Goal: Check status: Check status

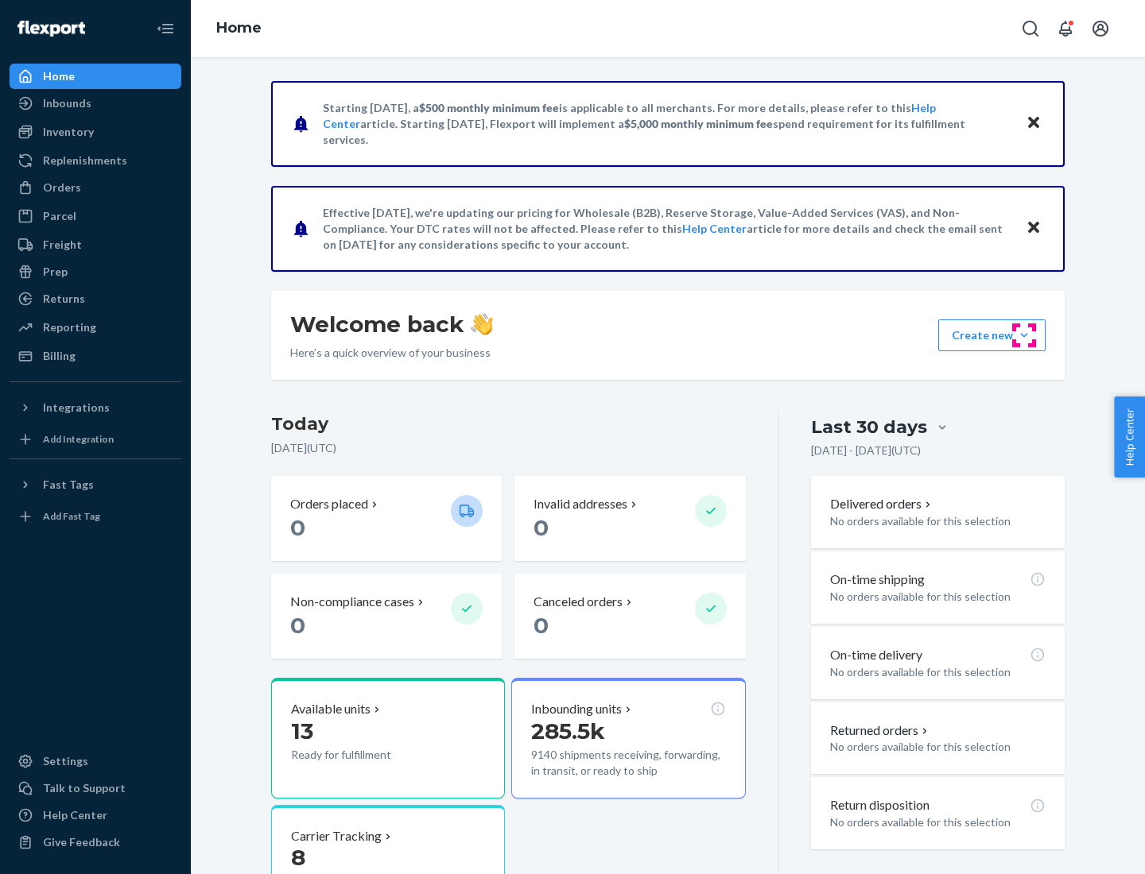
click at [1024, 335] on button "Create new Create new inbound Create new order Create new product" at bounding box center [991, 336] width 107 height 32
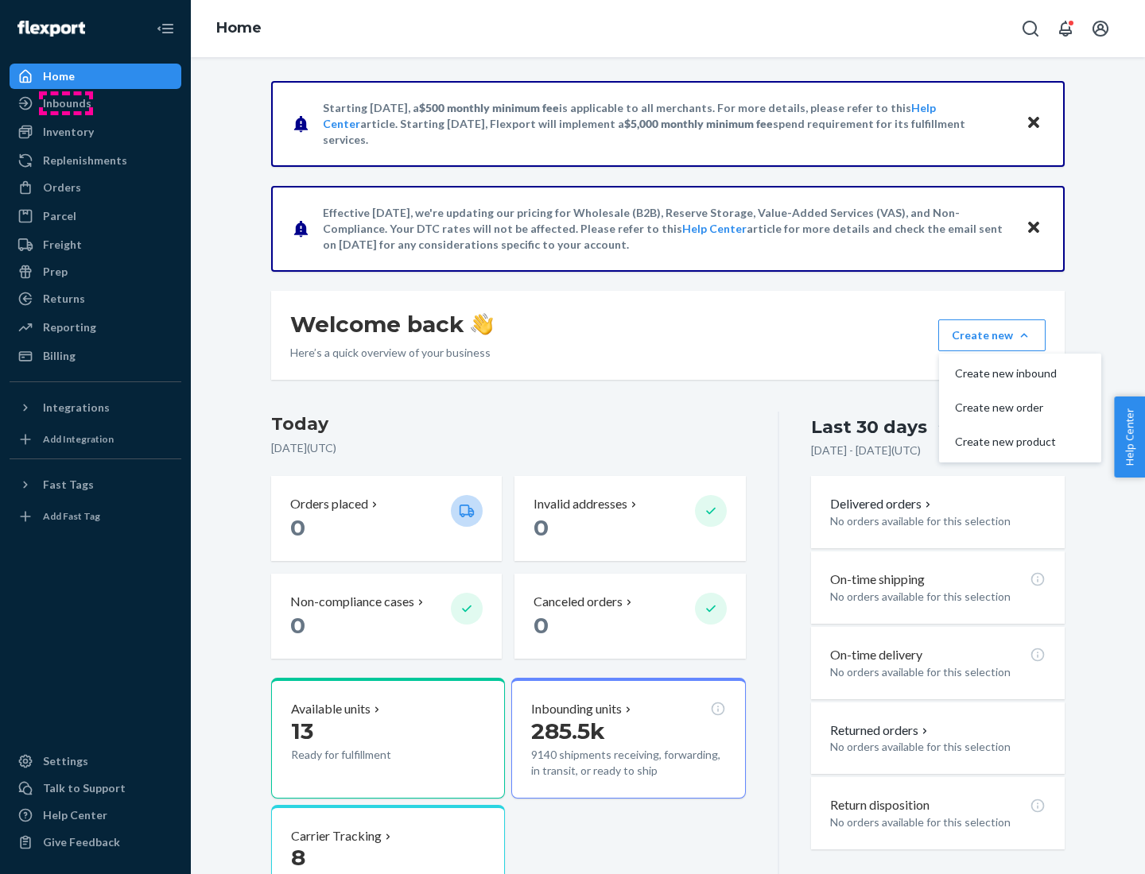
click at [66, 103] on div "Inbounds" at bounding box center [67, 103] width 48 height 16
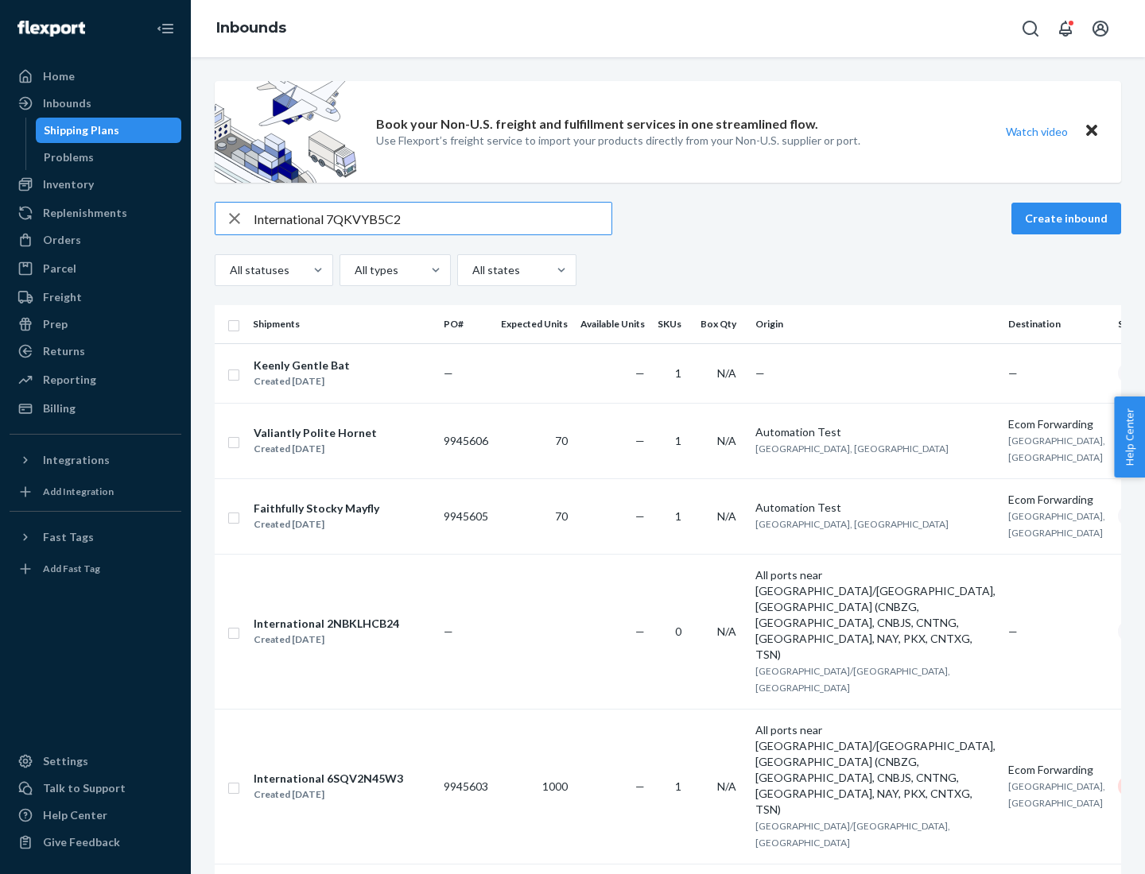
type input "International 7QKVYB5C29"
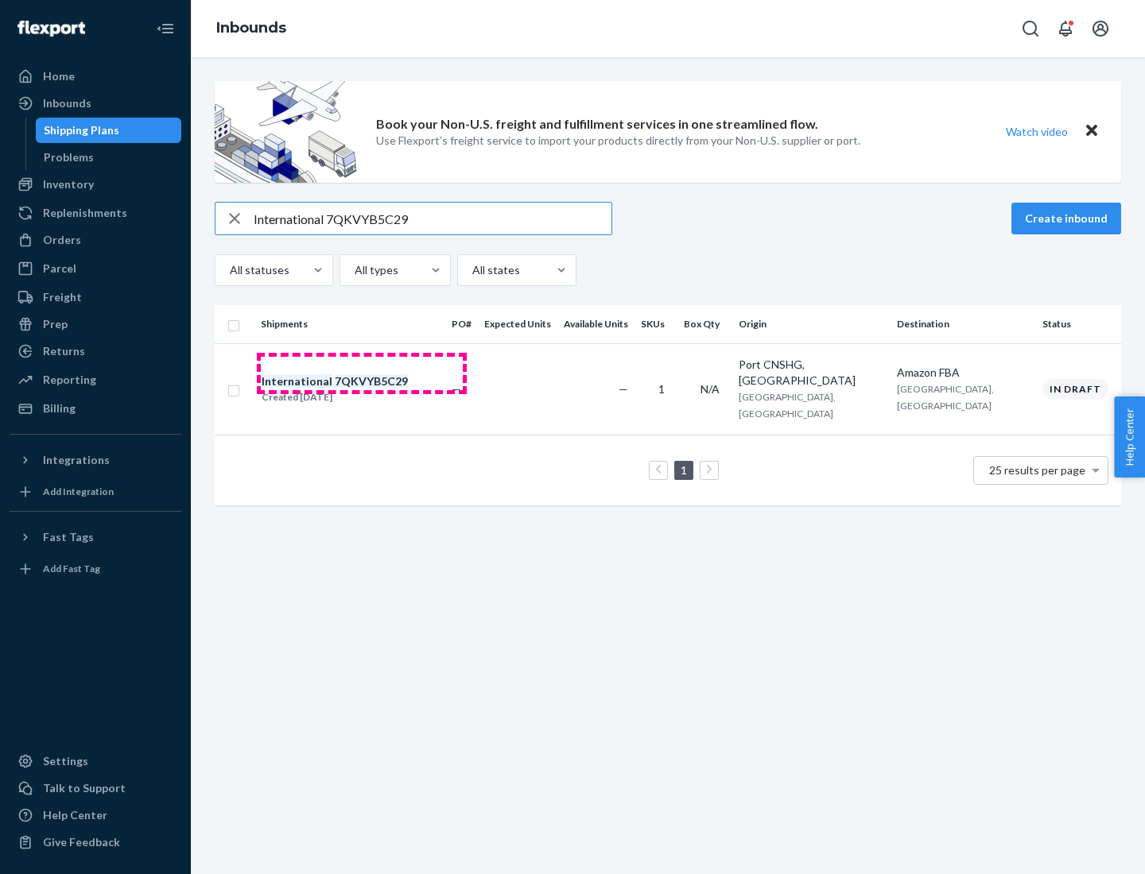
click at [362, 389] on div "Created [DATE]" at bounding box center [334, 397] width 146 height 16
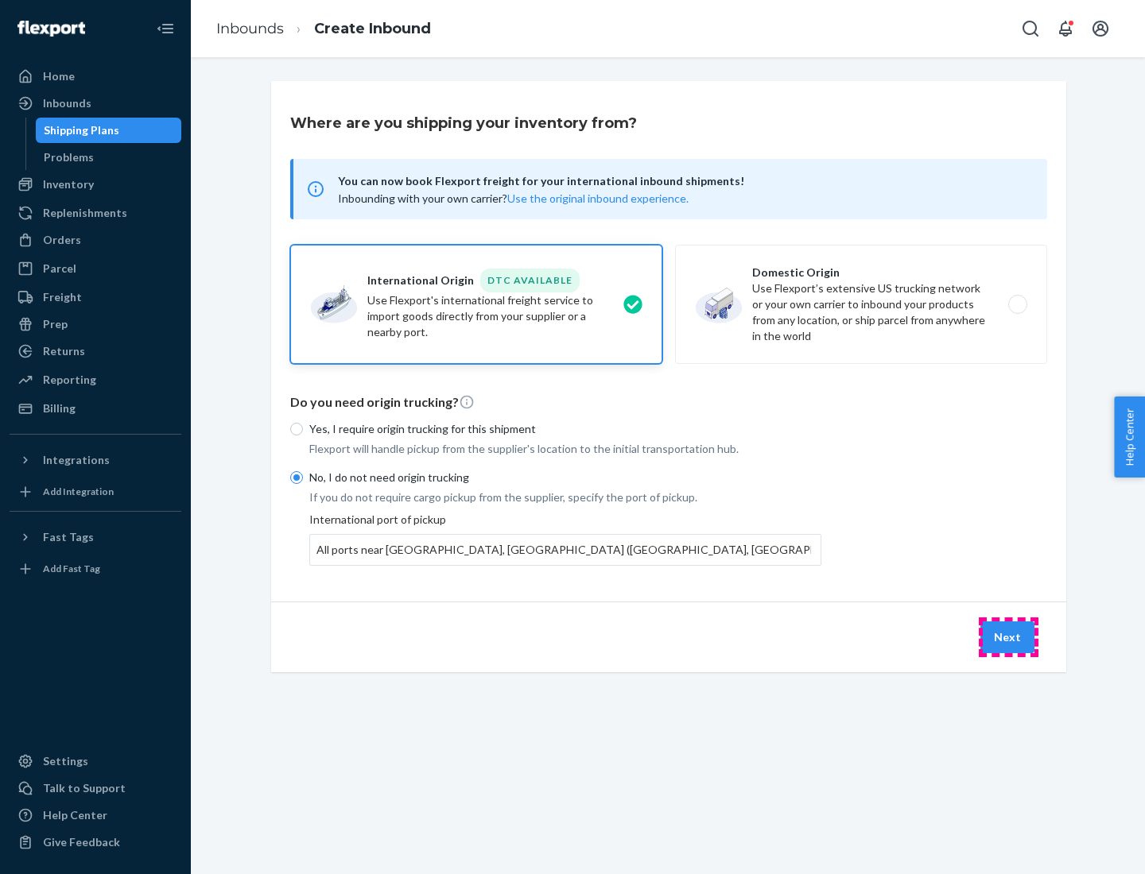
click at [1008, 637] on button "Next" at bounding box center [1007, 638] width 54 height 32
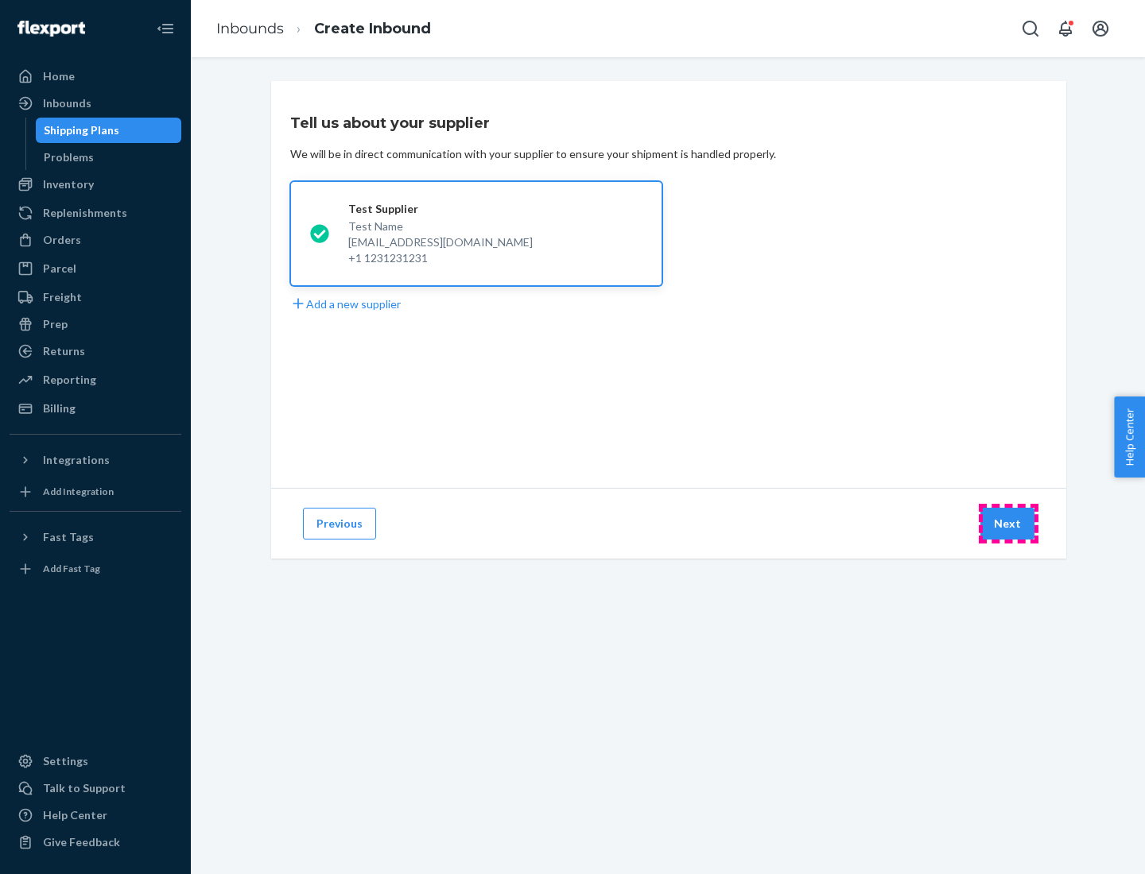
click at [1008, 524] on button "Next" at bounding box center [1007, 524] width 54 height 32
